Goal: Task Accomplishment & Management: Use online tool/utility

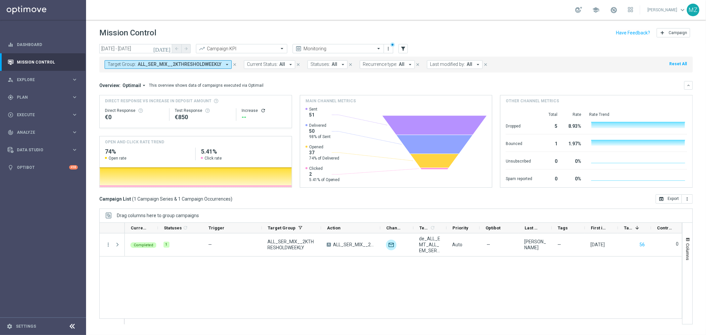
click at [203, 62] on span "ALL_SER_MIX__2KTHRESHOLDWEEKLY" at bounding box center [180, 65] width 84 height 6
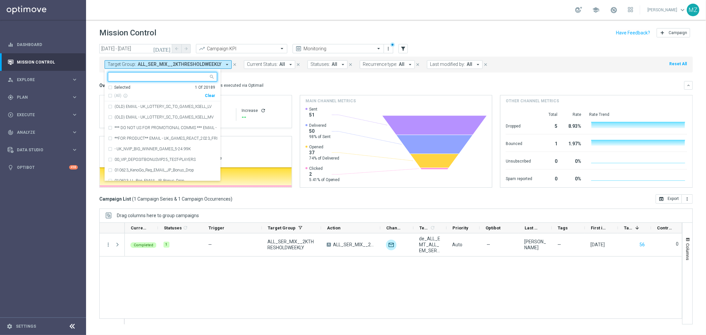
click at [0, 0] on div "Clear" at bounding box center [0, 0] width 0 height 0
click at [404, 48] on icon "filter_alt" at bounding box center [403, 49] width 6 height 6
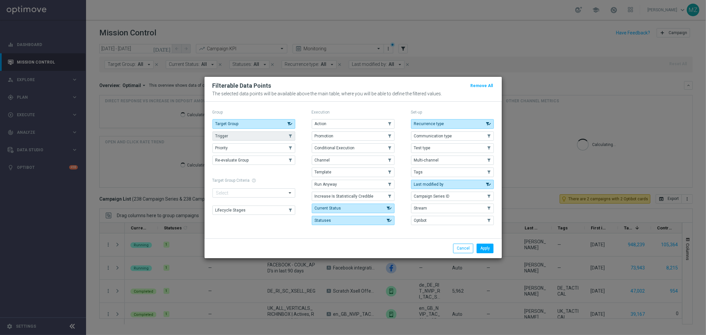
click at [259, 136] on button "Trigger" at bounding box center [254, 135] width 83 height 9
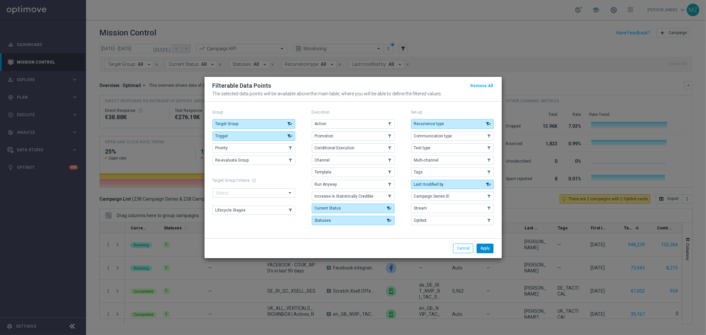
click at [486, 247] on button "Apply" at bounding box center [485, 248] width 17 height 9
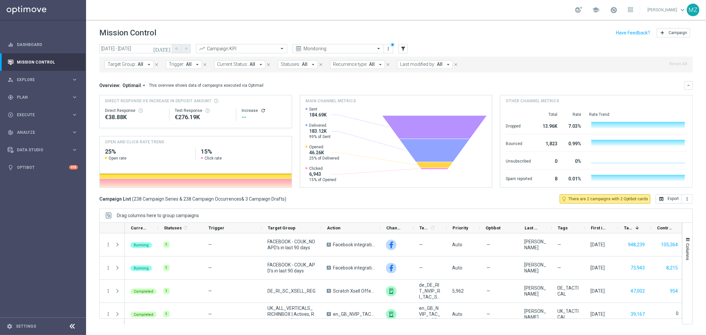
click at [179, 64] on span "Trigger:" at bounding box center [177, 65] width 16 height 6
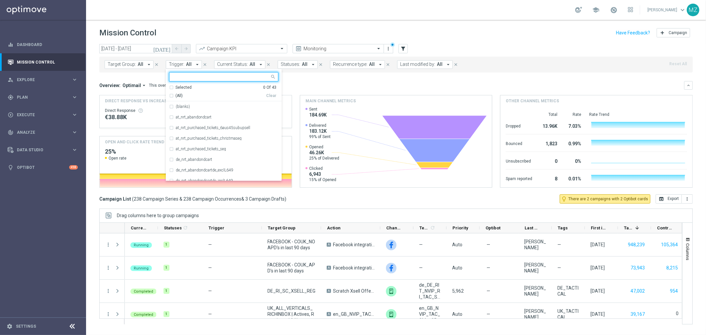
click at [170, 97] on div "(All)" at bounding box center [217, 96] width 97 height 6
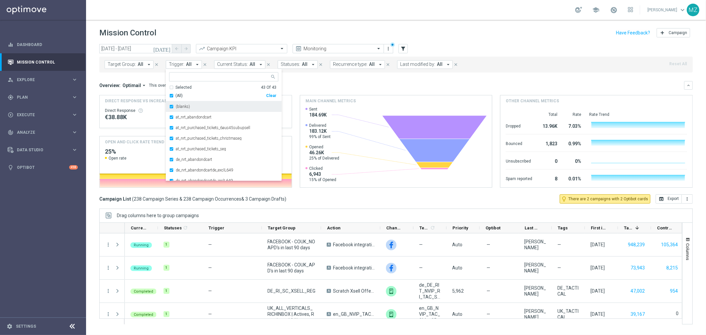
click at [170, 108] on div "(blanks)" at bounding box center [223, 106] width 109 height 11
click at [540, 35] on div "Mission Control add Campaign" at bounding box center [396, 32] width 594 height 13
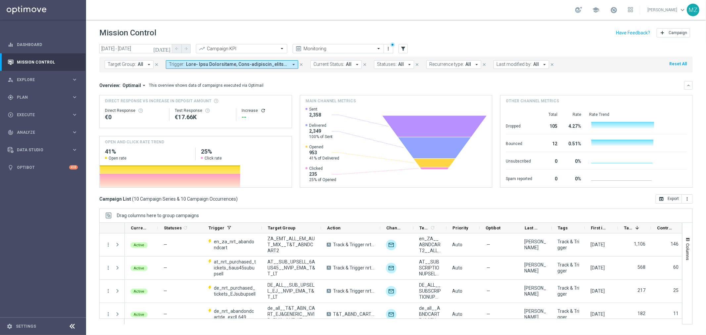
click at [169, 47] on icon "[DATE]" at bounding box center [162, 49] width 18 height 6
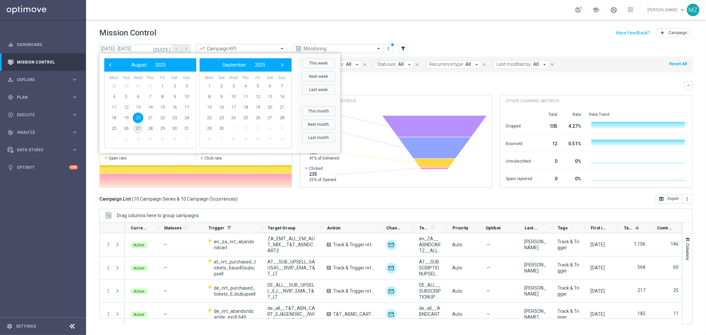
click at [138, 126] on span "27" at bounding box center [138, 128] width 11 height 11
type input "[DATE] - [DATE]"
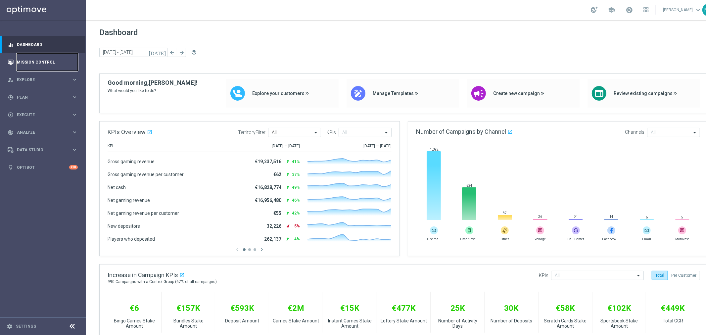
click at [31, 61] on link "Mission Control" at bounding box center [47, 62] width 61 height 18
